Goal: Task Accomplishment & Management: Complete application form

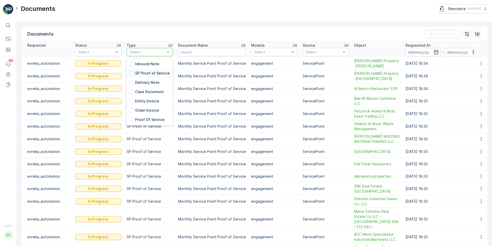
click at [145, 71] on p "SP Proof of Service" at bounding box center [152, 73] width 35 height 5
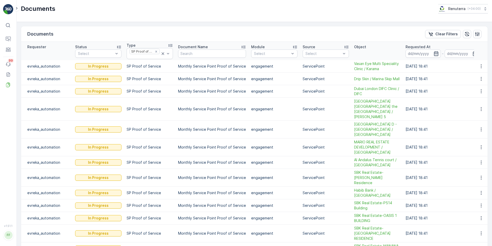
click at [434, 54] on icon "button" at bounding box center [436, 53] width 5 height 5
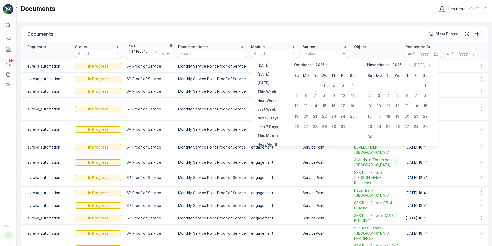
click at [327, 84] on div "1" at bounding box center [324, 85] width 8 height 8
type input "01.10.2025"
click at [434, 54] on icon "button" at bounding box center [436, 53] width 5 height 5
type input "01.10.2025"
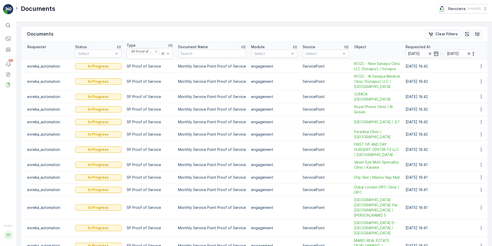
click at [434, 55] on icon "button" at bounding box center [436, 53] width 5 height 5
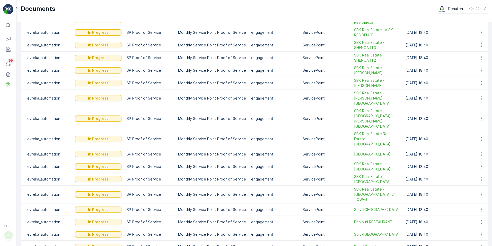
scroll to position [491, 0]
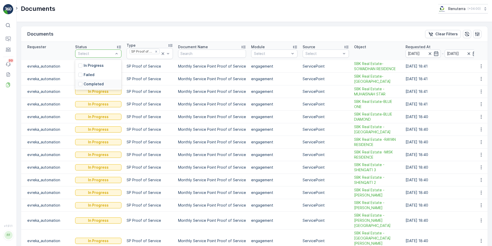
click at [83, 83] on div "Completed" at bounding box center [90, 83] width 25 height 5
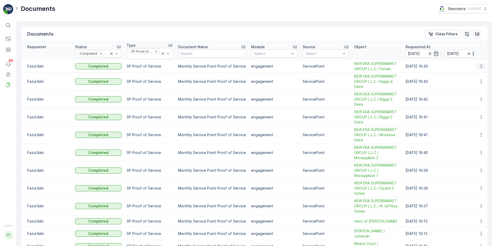
click at [479, 67] on icon "button" at bounding box center [481, 66] width 5 height 5
click at [477, 74] on span "See Details" at bounding box center [480, 73] width 20 height 5
click at [479, 81] on icon "button" at bounding box center [481, 81] width 5 height 5
click at [474, 89] on span "See Details" at bounding box center [480, 88] width 20 height 5
click at [481, 99] on icon "button" at bounding box center [481, 99] width 5 height 5
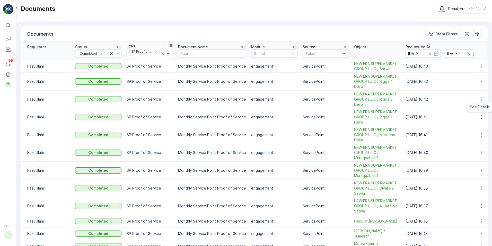
click at [476, 109] on span "See Details" at bounding box center [480, 106] width 20 height 5
click at [480, 119] on icon "button" at bounding box center [481, 116] width 5 height 5
click at [478, 124] on span "See Details" at bounding box center [480, 124] width 20 height 5
click at [481, 134] on icon "button" at bounding box center [481, 134] width 5 height 5
click at [476, 141] on span "See Details" at bounding box center [480, 142] width 20 height 5
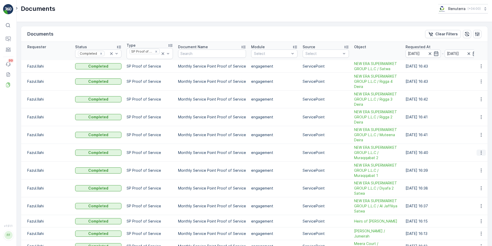
click at [479, 153] on icon "button" at bounding box center [481, 152] width 5 height 5
click at [477, 160] on span "See Details" at bounding box center [480, 160] width 20 height 5
click at [479, 171] on icon "button" at bounding box center [481, 170] width 5 height 5
click at [475, 176] on span "See Details" at bounding box center [480, 177] width 20 height 5
click at [481, 206] on icon "button" at bounding box center [481, 205] width 5 height 5
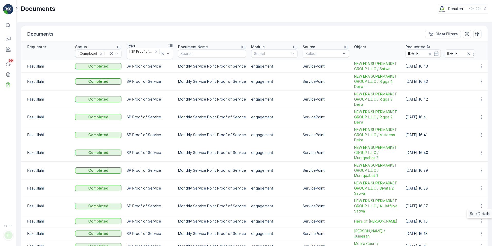
click at [478, 212] on span "See Details" at bounding box center [480, 213] width 20 height 5
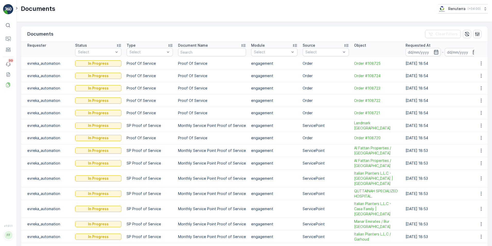
click at [6, 25] on icon at bounding box center [7, 25] width 5 height 5
click at [14, 9] on icon at bounding box center [17, 8] width 6 height 6
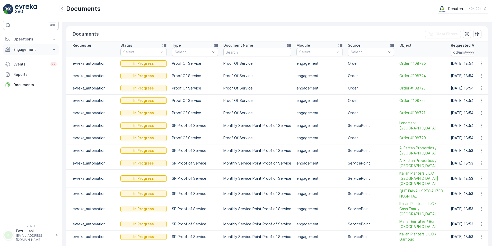
click at [29, 51] on p "Engagement" at bounding box center [30, 49] width 35 height 5
click at [25, 80] on p "Service Points" at bounding box center [25, 79] width 25 height 5
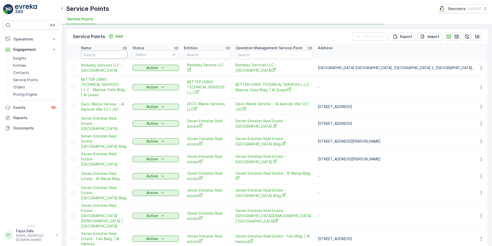
click at [99, 56] on input "text" at bounding box center [104, 54] width 46 height 8
click at [93, 56] on input "text" at bounding box center [104, 54] width 46 height 8
type input "NEW ERA"
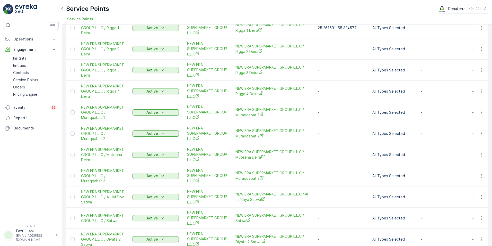
scroll to position [77, 0]
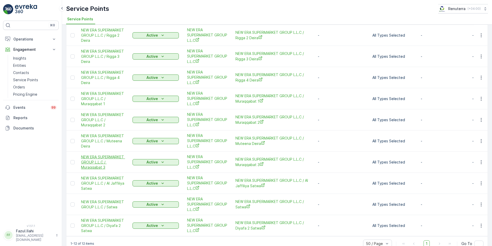
click at [95, 158] on span "NEW ERA SUPERMARKET GROUP L.L.C / Muraqqabat 3" at bounding box center [104, 161] width 46 height 15
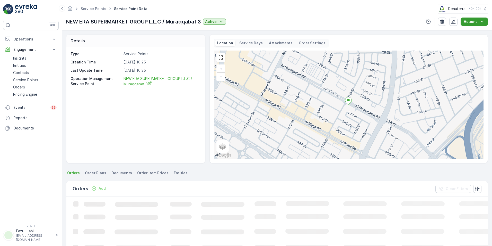
click at [480, 22] on icon "Actions" at bounding box center [482, 21] width 5 height 5
click at [476, 30] on span "Create Document" at bounding box center [472, 31] width 31 height 5
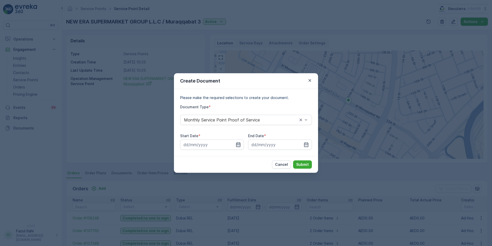
click at [237, 144] on icon "button" at bounding box center [238, 144] width 5 height 5
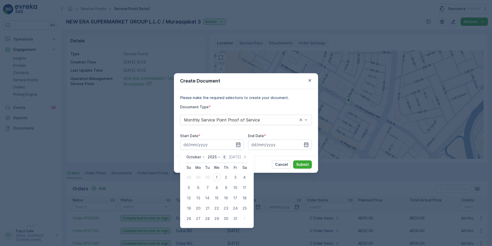
click at [225, 156] on icon "button" at bounding box center [224, 156] width 5 height 5
click at [197, 178] on div "1" at bounding box center [198, 177] width 8 height 8
type input "01.09.2025"
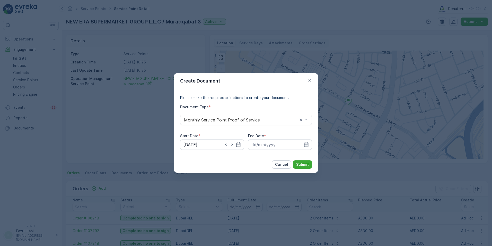
click at [306, 145] on icon "button" at bounding box center [306, 144] width 5 height 5
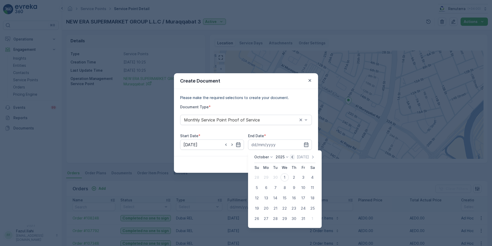
click at [293, 156] on icon "button" at bounding box center [292, 156] width 5 height 5
click at [274, 217] on div "30" at bounding box center [275, 218] width 8 height 8
type input "30.09.2025"
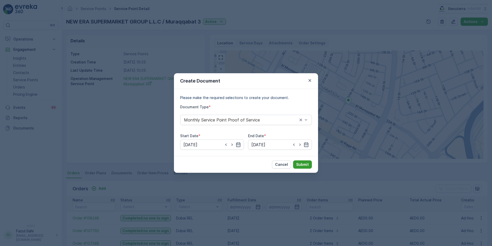
click at [298, 162] on p "Submit" at bounding box center [302, 164] width 13 height 5
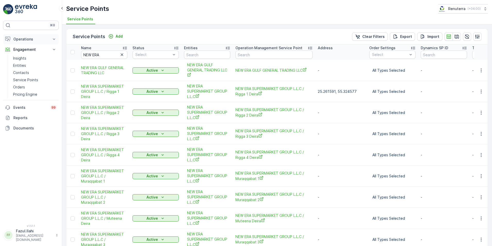
click at [23, 41] on p "Operations" at bounding box center [30, 39] width 35 height 5
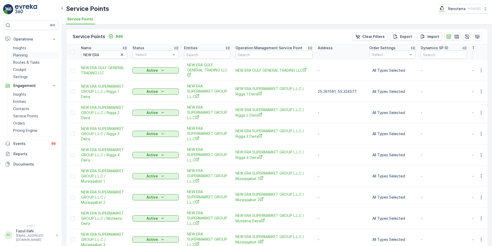
click at [23, 55] on p "Planning" at bounding box center [20, 55] width 14 height 5
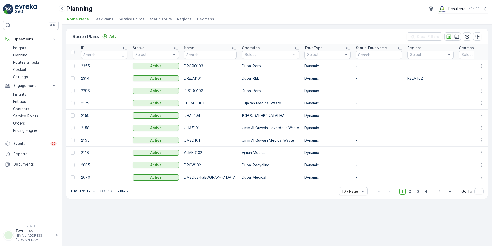
click at [134, 19] on span "Service Points" at bounding box center [132, 18] width 26 height 5
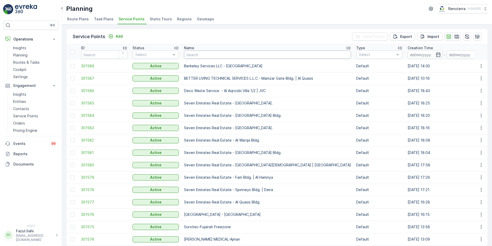
click at [204, 55] on input "text" at bounding box center [267, 54] width 167 height 8
type input "NEW ERA"
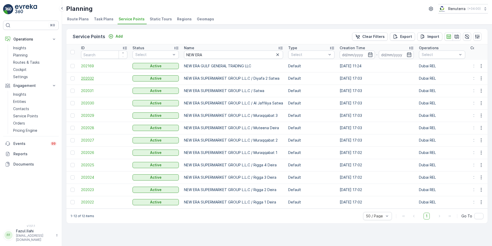
click at [90, 79] on span "202032" at bounding box center [104, 78] width 46 height 5
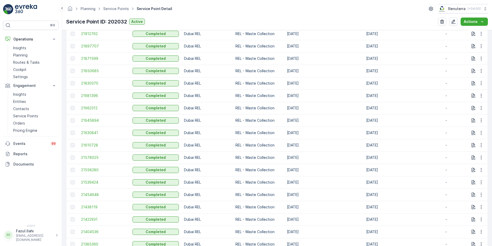
scroll to position [309, 0]
click at [95, 193] on span "21454648" at bounding box center [104, 193] width 46 height 5
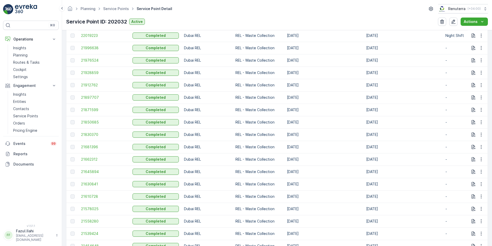
scroll to position [283, 0]
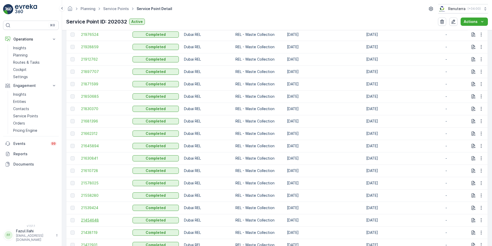
click at [95, 219] on span "21454648" at bounding box center [104, 219] width 46 height 5
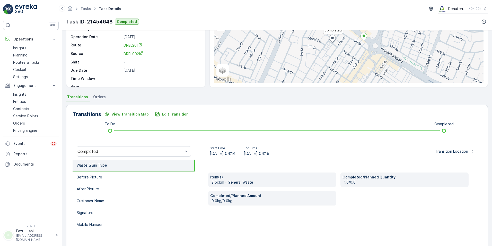
scroll to position [51, 0]
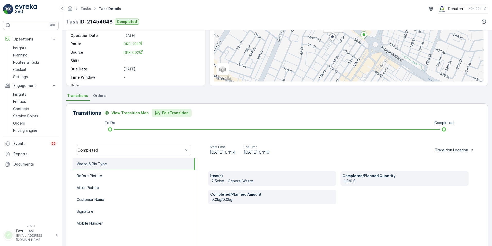
click at [173, 115] on p "Edit Transition" at bounding box center [175, 112] width 27 height 5
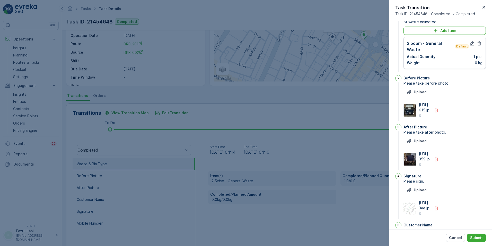
scroll to position [0, 0]
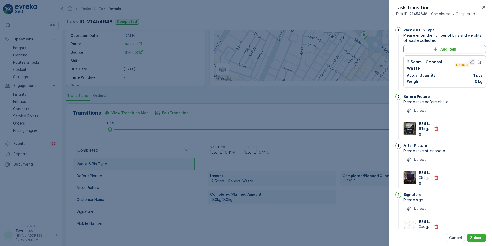
click at [471, 62] on icon "button" at bounding box center [472, 62] width 4 height 4
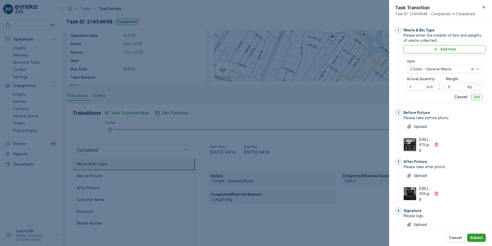
click at [475, 235] on p "Submit" at bounding box center [476, 237] width 13 height 5
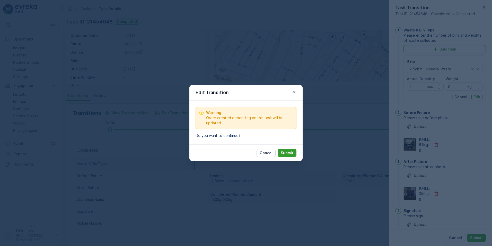
click at [291, 152] on p "Submit" at bounding box center [287, 152] width 13 height 5
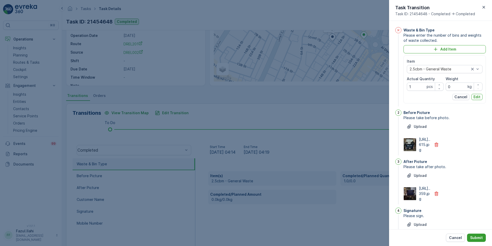
click at [479, 239] on p "Submit" at bounding box center [476, 237] width 13 height 5
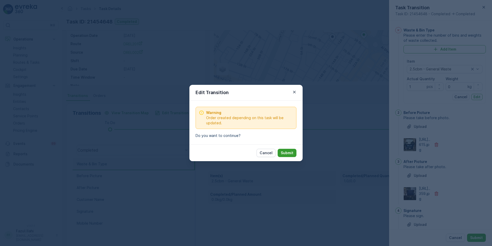
click at [291, 153] on p "Submit" at bounding box center [287, 152] width 13 height 5
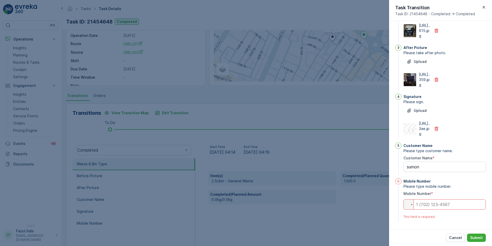
scroll to position [145, 0]
click at [427, 205] on input "tel" at bounding box center [445, 204] width 82 height 10
type input "050"
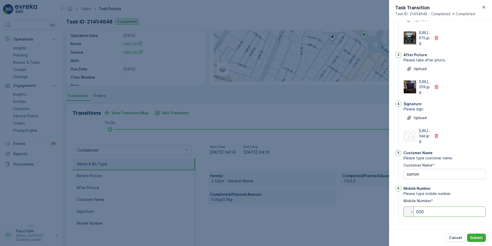
scroll to position [137, 0]
click at [476, 237] on p "Submit" at bounding box center [476, 237] width 13 height 5
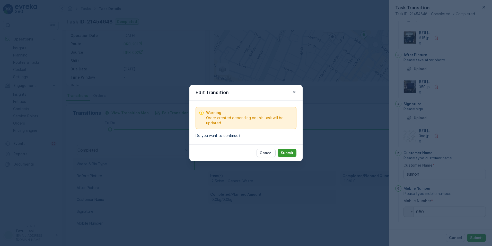
click at [282, 152] on p "Submit" at bounding box center [287, 152] width 13 height 5
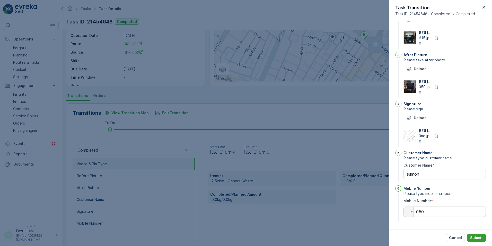
click at [478, 237] on p "Submit" at bounding box center [476, 237] width 13 height 5
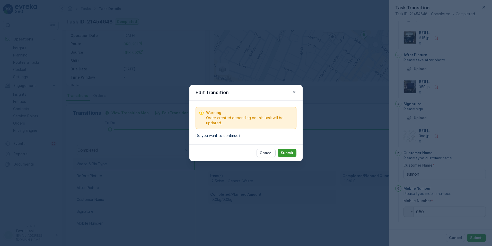
click at [288, 155] on p "Submit" at bounding box center [287, 152] width 13 height 5
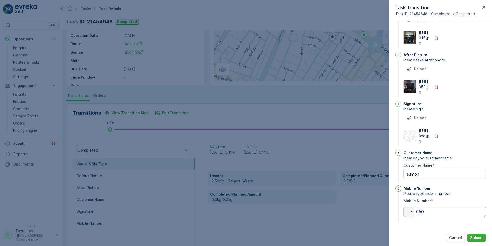
click at [430, 214] on input "050" at bounding box center [445, 211] width 82 height 10
click at [460, 237] on p "Cancel" at bounding box center [455, 237] width 13 height 5
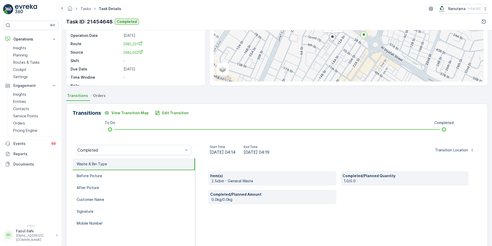
click at [414, 210] on div "Item(s) 2.5cbm - General Waste Completed/Planned Quantity 1.0/0.0 Completed/Pla…" at bounding box center [338, 209] width 286 height 103
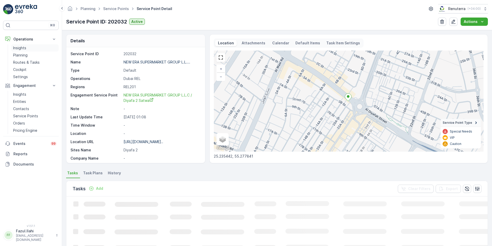
click at [24, 47] on p "Insights" at bounding box center [19, 47] width 13 height 5
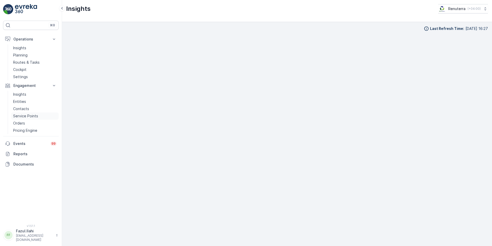
click at [23, 115] on p "Service Points" at bounding box center [25, 115] width 25 height 5
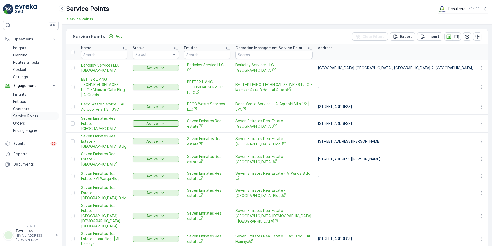
click at [15, 116] on p "Service Points" at bounding box center [25, 115] width 25 height 5
click at [103, 54] on input "text" at bounding box center [104, 54] width 46 height 8
type input "NEW ERA"
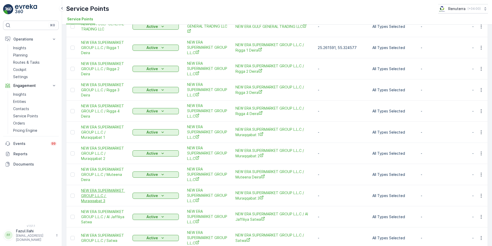
scroll to position [51, 0]
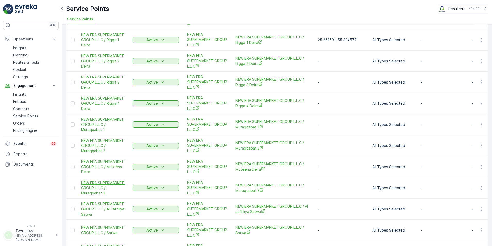
click at [101, 185] on span "NEW ERA SUPERMARKET GROUP L.L.C / Muraqqabat 3" at bounding box center [104, 187] width 46 height 15
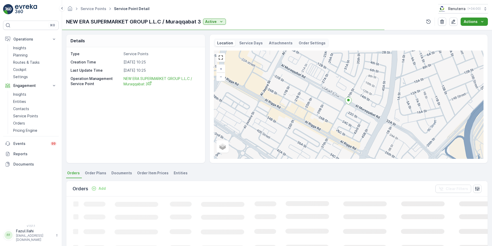
click at [471, 23] on p "Actions" at bounding box center [471, 21] width 14 height 5
click at [466, 33] on span "Create Document" at bounding box center [472, 31] width 31 height 5
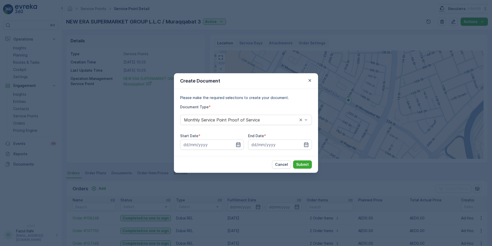
click at [237, 145] on icon "button" at bounding box center [238, 144] width 5 height 5
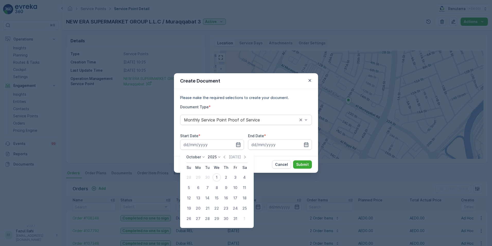
drag, startPoint x: 225, startPoint y: 158, endPoint x: 220, endPoint y: 166, distance: 9.7
click at [225, 158] on icon "button" at bounding box center [225, 156] width 2 height 3
drag, startPoint x: 199, startPoint y: 177, endPoint x: 219, endPoint y: 177, distance: 20.1
click at [200, 177] on div "1" at bounding box center [198, 177] width 8 height 8
type input "01.09.2025"
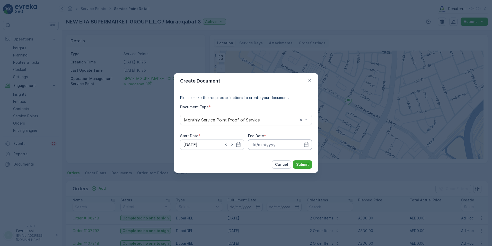
drag, startPoint x: 306, startPoint y: 145, endPoint x: 303, endPoint y: 147, distance: 3.9
click at [306, 145] on icon "button" at bounding box center [306, 144] width 5 height 5
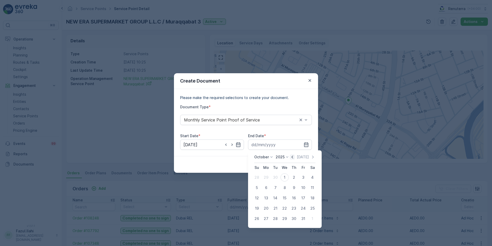
click at [293, 157] on icon "button" at bounding box center [293, 156] width 2 height 3
click at [276, 218] on div "30" at bounding box center [275, 218] width 8 height 8
type input "30.09.2025"
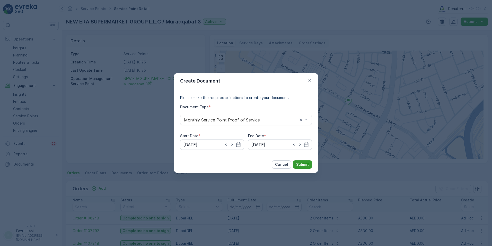
click at [306, 164] on p "Submit" at bounding box center [302, 164] width 13 height 5
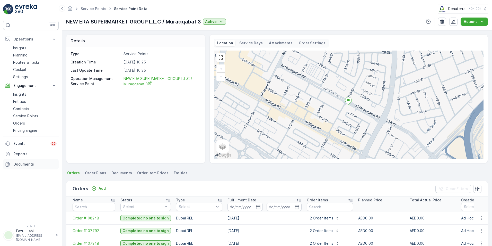
click at [20, 163] on p "Documents" at bounding box center [34, 163] width 43 height 5
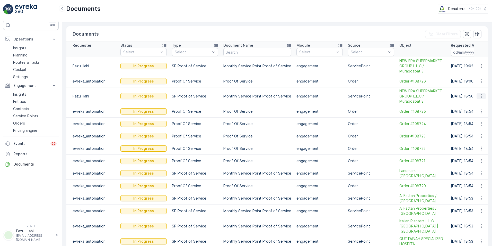
click at [481, 97] on icon "button" at bounding box center [481, 95] width 5 height 5
click at [18, 56] on p "Planning" at bounding box center [20, 55] width 14 height 5
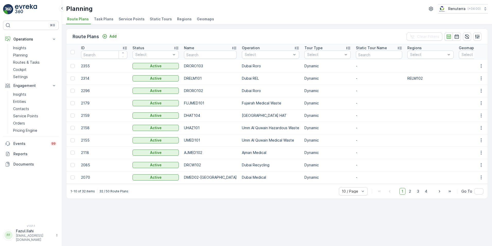
click at [134, 19] on span "Service Points" at bounding box center [132, 18] width 26 height 5
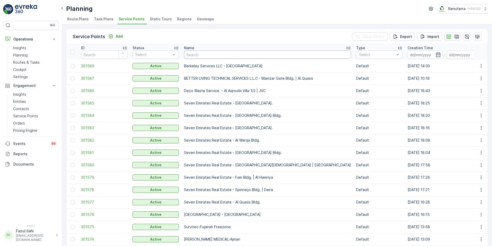
click at [191, 54] on input "text" at bounding box center [267, 54] width 167 height 8
type input "NEW ERA"
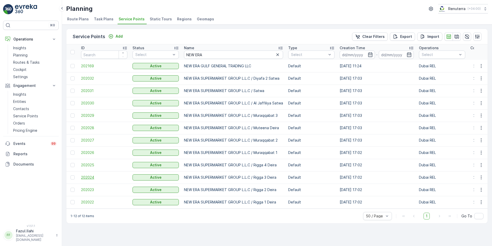
click at [93, 177] on span "202024" at bounding box center [104, 177] width 46 height 5
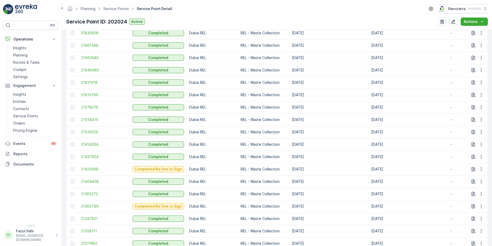
scroll to position [360, 0]
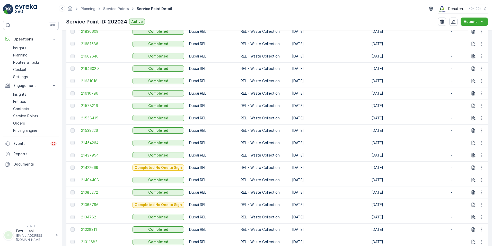
click at [90, 193] on span "21385272" at bounding box center [104, 191] width 46 height 5
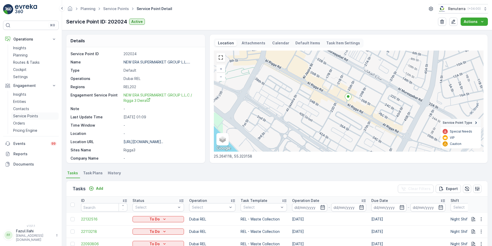
click at [21, 116] on p "Service Points" at bounding box center [25, 115] width 25 height 5
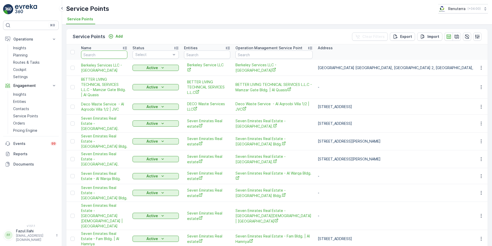
click at [96, 55] on input "text" at bounding box center [104, 54] width 46 height 8
type input "NEW"
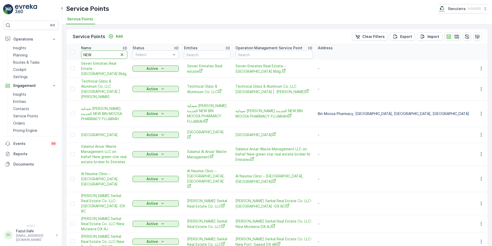
click at [94, 55] on input "NEW" at bounding box center [104, 54] width 46 height 8
type input "NEW ERA"
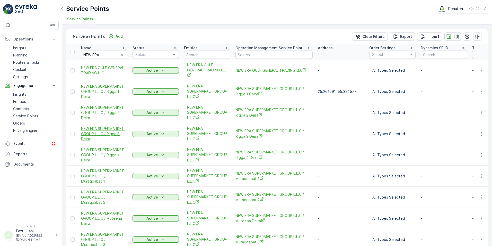
click at [104, 132] on span "NEW ERA SUPERMARKET GROUP L.L.C / Rigga 3 Deira" at bounding box center [104, 133] width 46 height 15
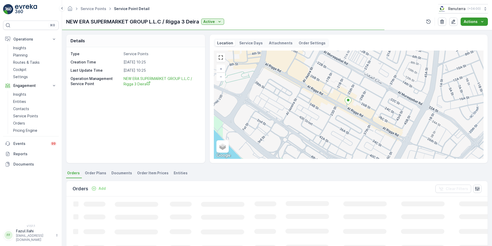
click at [481, 21] on icon "Actions" at bounding box center [482, 21] width 5 height 5
click at [474, 29] on span "Create Document" at bounding box center [472, 31] width 31 height 5
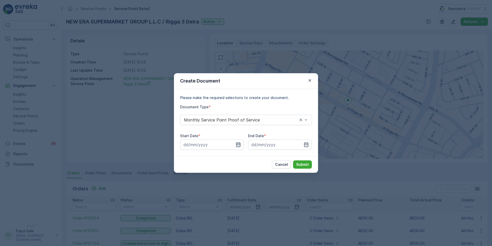
click at [236, 145] on icon "button" at bounding box center [238, 144] width 4 height 5
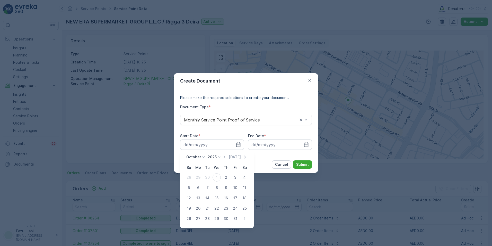
drag, startPoint x: 226, startPoint y: 155, endPoint x: 226, endPoint y: 158, distance: 2.8
click at [226, 155] on icon "button" at bounding box center [224, 156] width 5 height 5
click at [200, 177] on div "1" at bounding box center [198, 177] width 8 height 8
type input "01.09.2025"
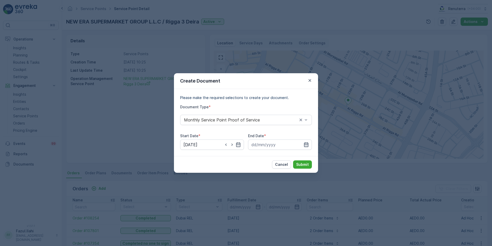
click at [309, 145] on icon "button" at bounding box center [306, 144] width 5 height 5
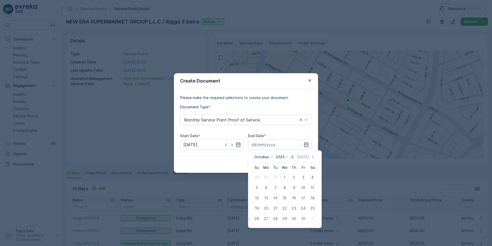
click at [293, 156] on icon "button" at bounding box center [293, 156] width 2 height 3
click at [278, 216] on div "30" at bounding box center [275, 218] width 8 height 8
type input "30.09.2025"
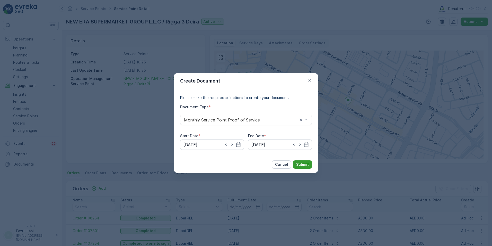
click at [303, 162] on p "Submit" at bounding box center [302, 164] width 13 height 5
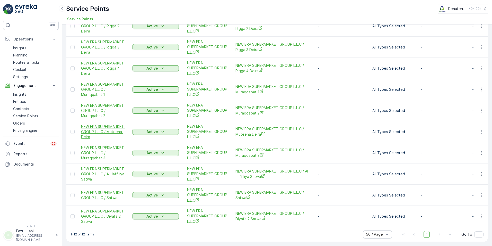
scroll to position [89, 0]
click at [101, 89] on span "NEW ERA SUPERMARKET GROUP L.L.C / Muraqqabat 1" at bounding box center [104, 89] width 46 height 15
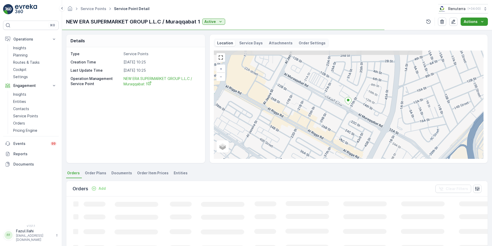
click at [476, 21] on p "Actions" at bounding box center [471, 21] width 14 height 5
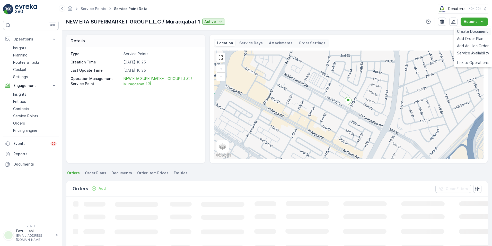
click at [471, 31] on span "Create Document" at bounding box center [472, 31] width 31 height 5
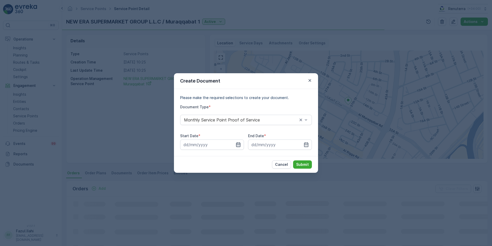
click at [238, 144] on icon "button" at bounding box center [238, 144] width 4 height 5
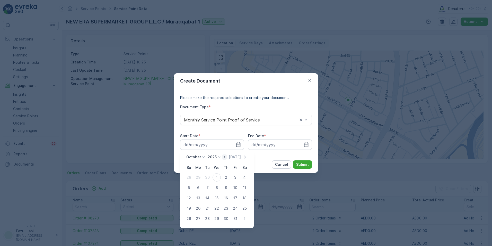
click at [223, 158] on icon "button" at bounding box center [224, 156] width 5 height 5
click at [199, 176] on div "1" at bounding box center [198, 177] width 8 height 8
type input "01.09.2025"
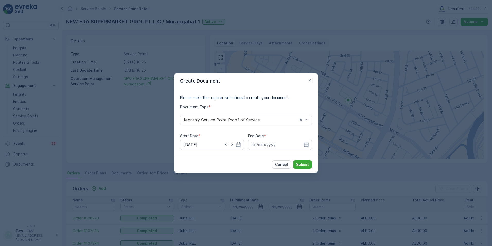
click at [304, 144] on icon "button" at bounding box center [306, 144] width 5 height 5
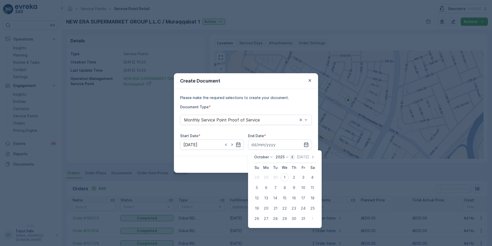
click at [292, 156] on icon "button" at bounding box center [292, 156] width 5 height 5
click at [275, 217] on div "30" at bounding box center [275, 218] width 8 height 8
type input "30.09.2025"
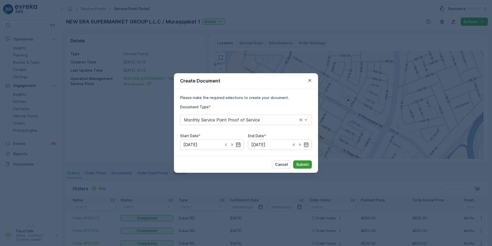
click at [300, 163] on p "Submit" at bounding box center [302, 164] width 13 height 5
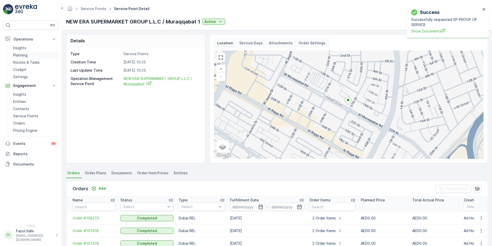
click at [18, 57] on p "Planning" at bounding box center [20, 55] width 14 height 5
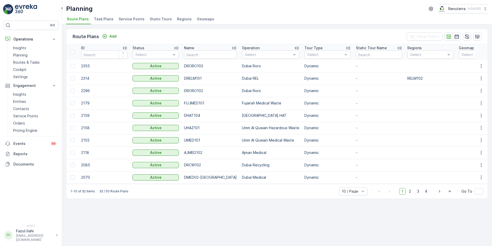
click at [133, 19] on span "Service Points" at bounding box center [132, 18] width 26 height 5
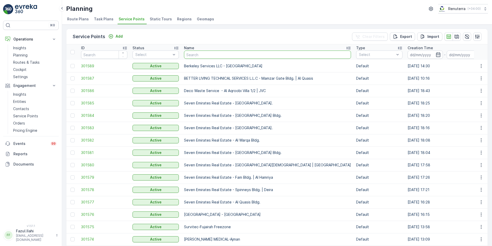
click at [192, 55] on input "text" at bounding box center [267, 54] width 167 height 8
type input "NEW ERA"
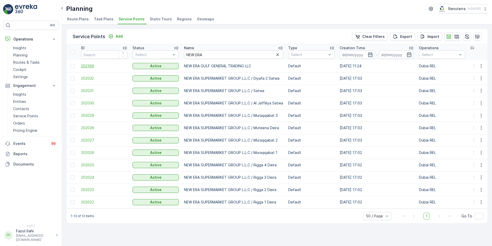
click at [90, 66] on span "202169" at bounding box center [104, 65] width 46 height 5
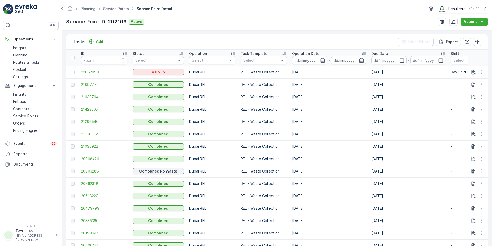
scroll to position [154, 0]
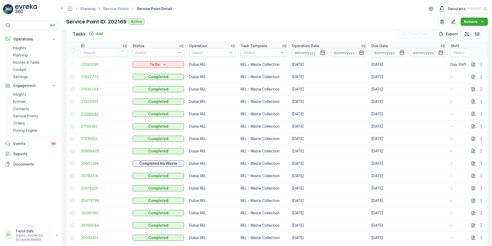
click at [90, 115] on span "21296540" at bounding box center [104, 113] width 46 height 5
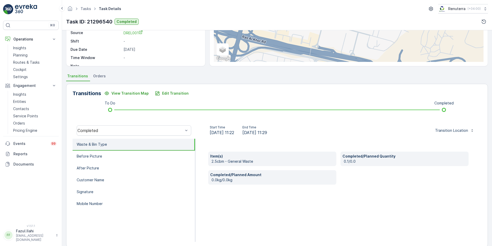
scroll to position [77, 0]
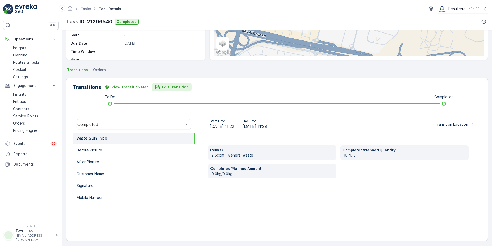
click at [181, 85] on p "Edit Transition" at bounding box center [175, 86] width 27 height 5
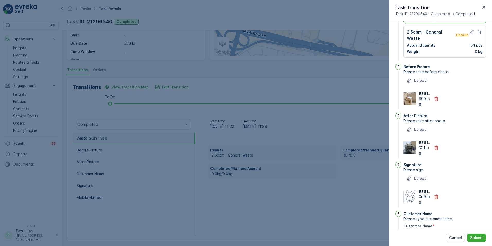
scroll to position [0, 0]
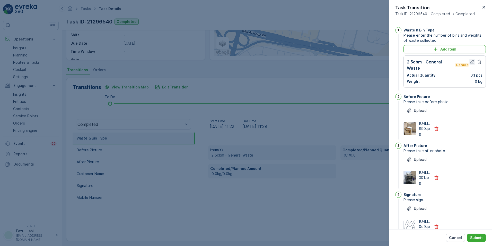
click at [470, 61] on icon "button" at bounding box center [472, 61] width 5 height 5
type Name "Zohaib"
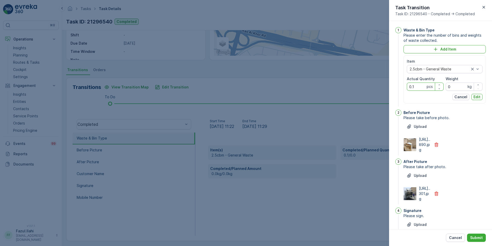
click at [416, 88] on Quantity "0.1" at bounding box center [425, 86] width 37 height 8
drag, startPoint x: 418, startPoint y: 85, endPoint x: 408, endPoint y: 85, distance: 9.5
click at [408, 85] on Quantity "01" at bounding box center [425, 86] width 37 height 8
type Quantity "1"
click at [472, 237] on p "Submit" at bounding box center [476, 237] width 13 height 5
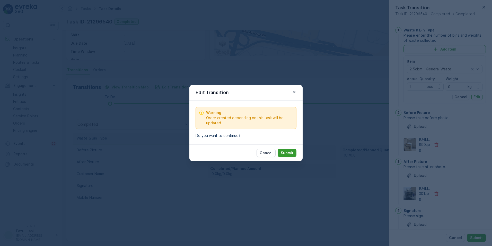
click at [282, 154] on p "Submit" at bounding box center [287, 152] width 13 height 5
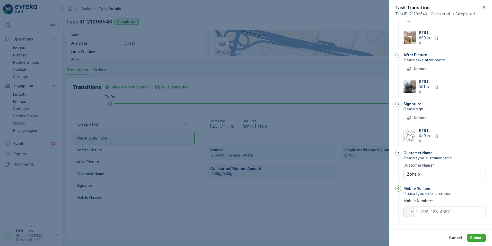
scroll to position [137, 0]
click at [476, 237] on p "Submit" at bounding box center [476, 237] width 13 height 5
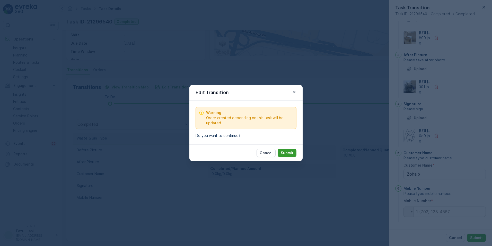
click at [290, 154] on p "Submit" at bounding box center [287, 152] width 13 height 5
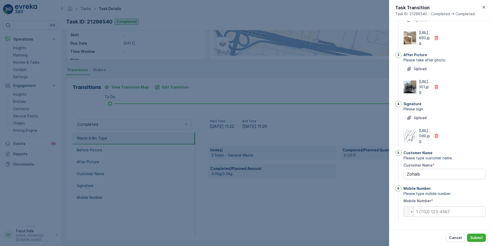
scroll to position [112, 0]
click at [472, 236] on p "Submit" at bounding box center [476, 237] width 13 height 5
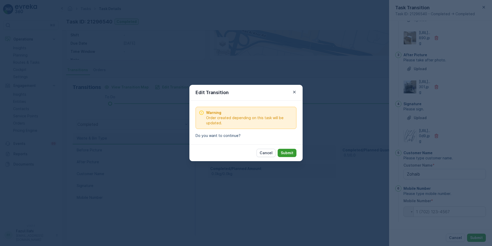
click at [289, 152] on p "Submit" at bounding box center [287, 152] width 13 height 5
type Name "Zohaib"
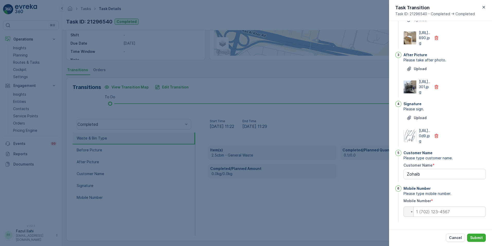
scroll to position [137, 0]
click at [428, 211] on input "tel" at bounding box center [445, 211] width 82 height 10
type input "050"
click at [472, 236] on p "Submit" at bounding box center [476, 237] width 13 height 5
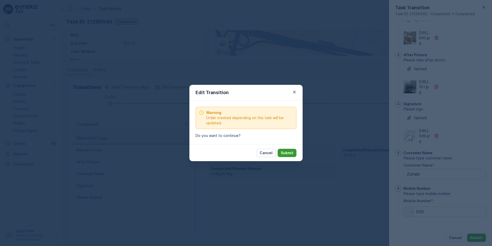
click at [287, 154] on p "Submit" at bounding box center [287, 152] width 13 height 5
type Name "Zohaib"
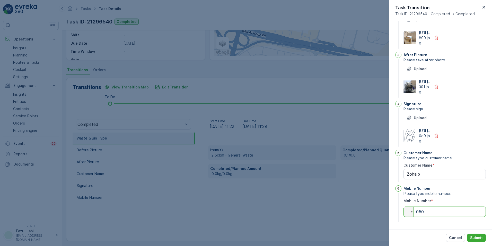
click at [425, 211] on input "050" at bounding box center [445, 211] width 82 height 10
drag, startPoint x: 416, startPoint y: 212, endPoint x: 429, endPoint y: 210, distance: 12.7
click at [429, 210] on input "050" at bounding box center [445, 211] width 82 height 10
click at [425, 213] on input "050" at bounding box center [445, 211] width 82 height 10
drag, startPoint x: 429, startPoint y: 211, endPoint x: 423, endPoint y: 211, distance: 5.9
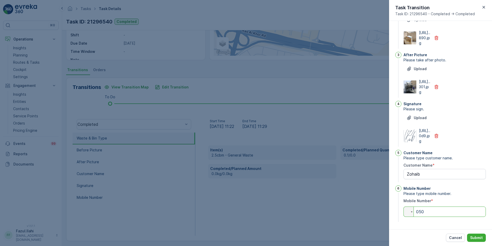
click at [423, 211] on input "050" at bounding box center [445, 211] width 82 height 10
click at [461, 238] on p "Cancel" at bounding box center [455, 237] width 13 height 5
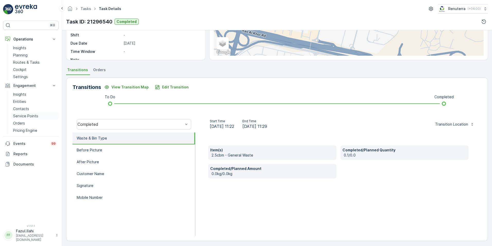
click at [24, 115] on p "Service Points" at bounding box center [25, 115] width 25 height 5
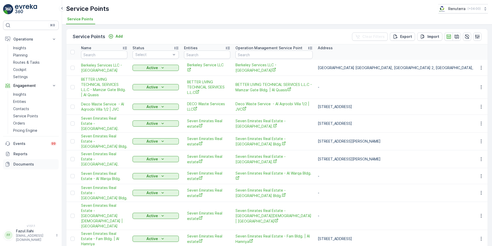
click at [20, 163] on p "Documents" at bounding box center [34, 163] width 43 height 5
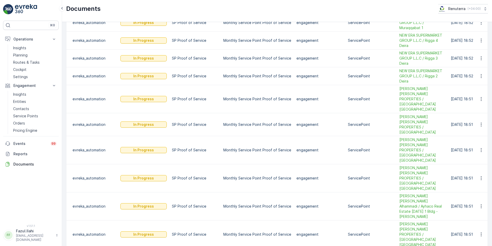
scroll to position [652, 0]
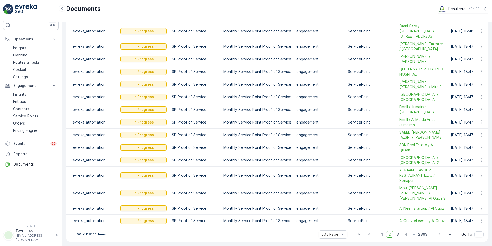
scroll to position [533, 0]
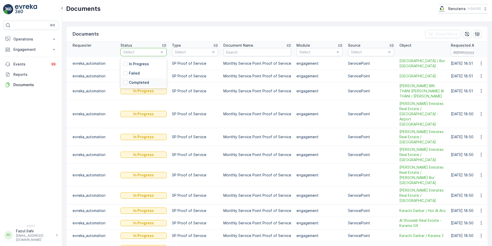
drag, startPoint x: 128, startPoint y: 81, endPoint x: 138, endPoint y: 81, distance: 10.6
click at [127, 81] on div "Completed" at bounding box center [136, 82] width 25 height 5
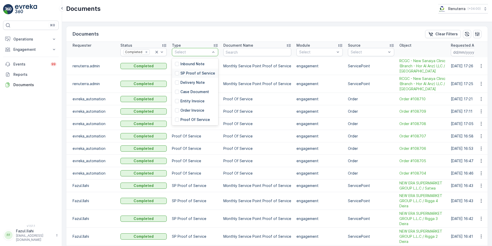
click at [194, 72] on p "SP Proof of Service" at bounding box center [197, 73] width 35 height 5
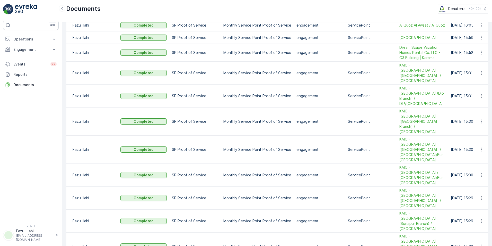
scroll to position [360, 0]
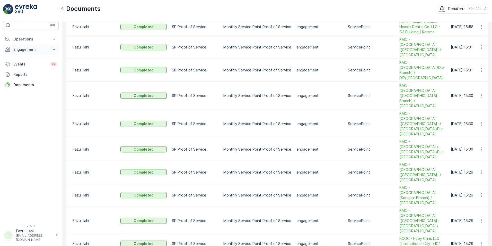
click at [19, 49] on p "Engagement" at bounding box center [30, 49] width 35 height 5
click at [24, 80] on p "Service Points" at bounding box center [25, 79] width 25 height 5
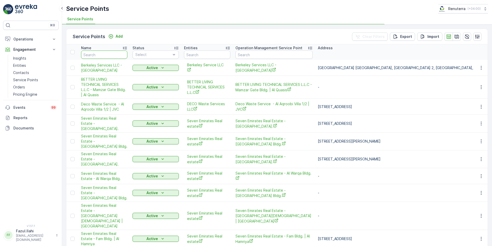
click at [103, 54] on input "text" at bounding box center [104, 54] width 46 height 8
click at [100, 53] on input "text" at bounding box center [104, 54] width 46 height 8
type input "NEW ERA"
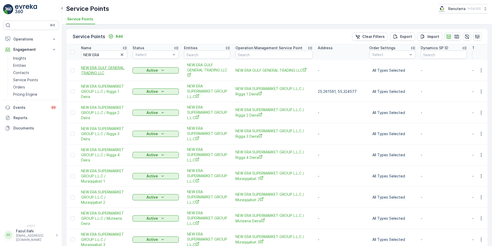
click at [106, 68] on span "NEW ERA GULF GENERAL TRADING LLC" at bounding box center [104, 70] width 46 height 10
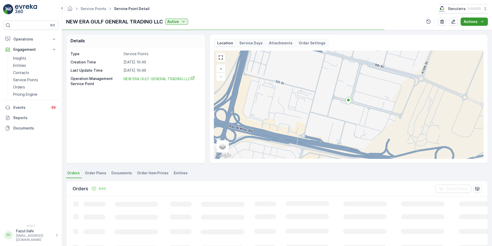
click at [476, 23] on p "Actions" at bounding box center [471, 21] width 14 height 5
click at [470, 30] on span "Create Document" at bounding box center [472, 31] width 31 height 5
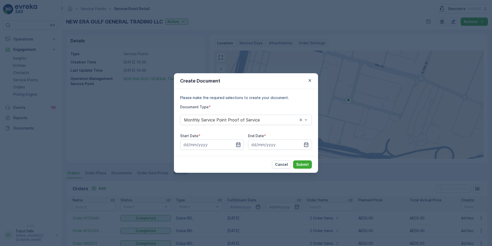
click at [236, 143] on icon "button" at bounding box center [238, 144] width 4 height 5
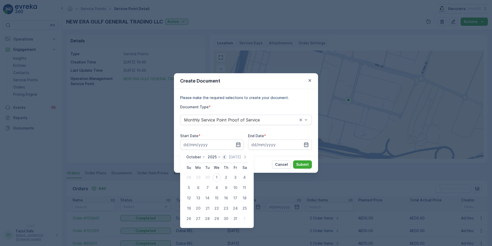
click at [224, 157] on icon "button" at bounding box center [224, 156] width 5 height 5
click at [198, 177] on div "1" at bounding box center [198, 177] width 8 height 8
type input "01.09.2025"
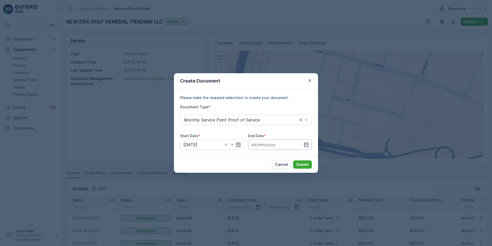
click at [302, 144] on input at bounding box center [280, 144] width 64 height 10
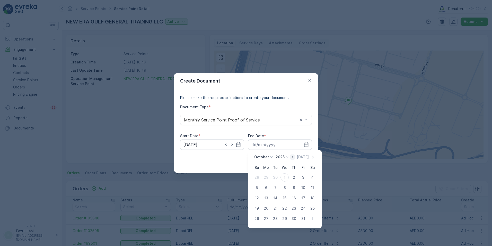
click at [293, 156] on icon "button" at bounding box center [293, 156] width 2 height 3
drag, startPoint x: 277, startPoint y: 217, endPoint x: 281, endPoint y: 214, distance: 4.6
click at [277, 217] on div "30" at bounding box center [275, 218] width 8 height 8
type input "30.09.2025"
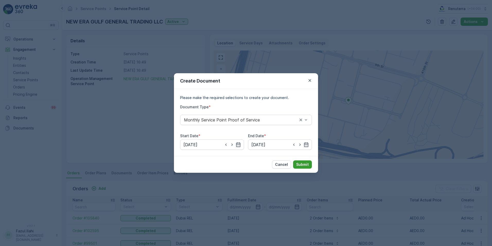
click at [307, 164] on p "Submit" at bounding box center [302, 164] width 13 height 5
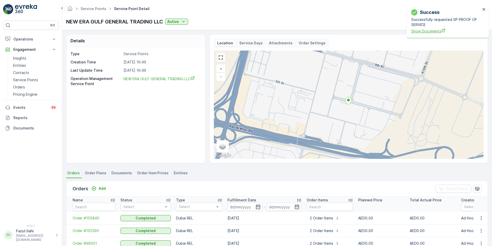
click at [415, 32] on span "Show Documents" at bounding box center [445, 30] width 69 height 5
